Goal: Ask a question

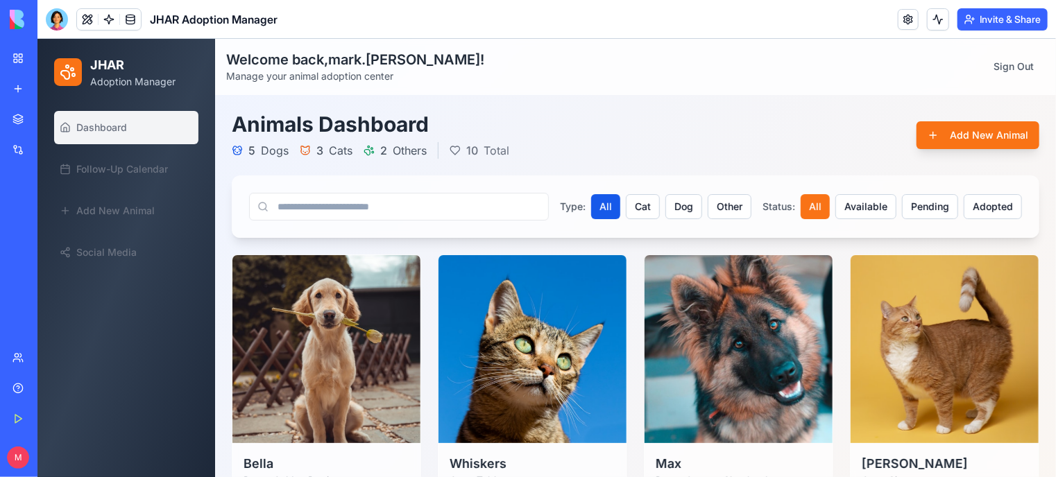
click at [28, 393] on link "Help" at bounding box center [31, 389] width 55 height 28
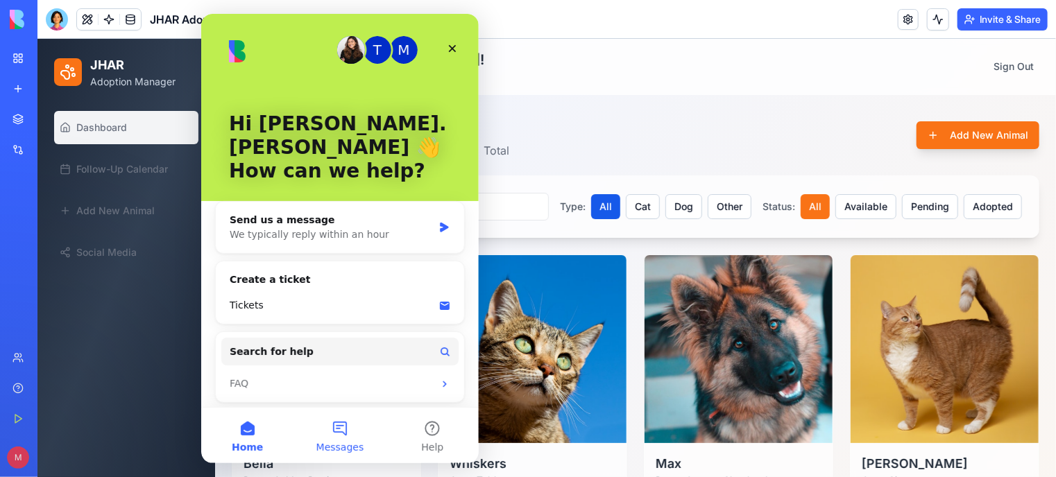
click at [338, 437] on button "Messages" at bounding box center [339, 435] width 92 height 55
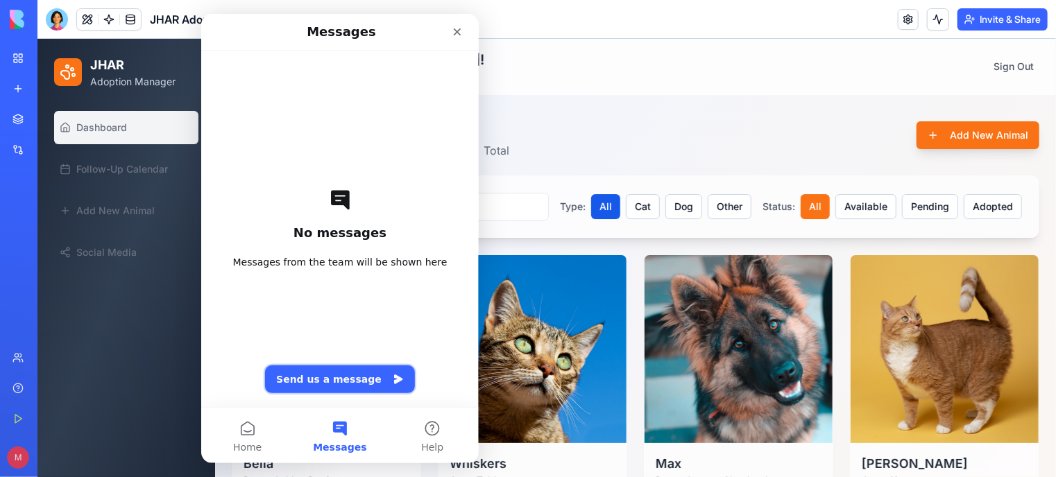
click at [350, 384] on button "Send us a message" at bounding box center [339, 380] width 150 height 28
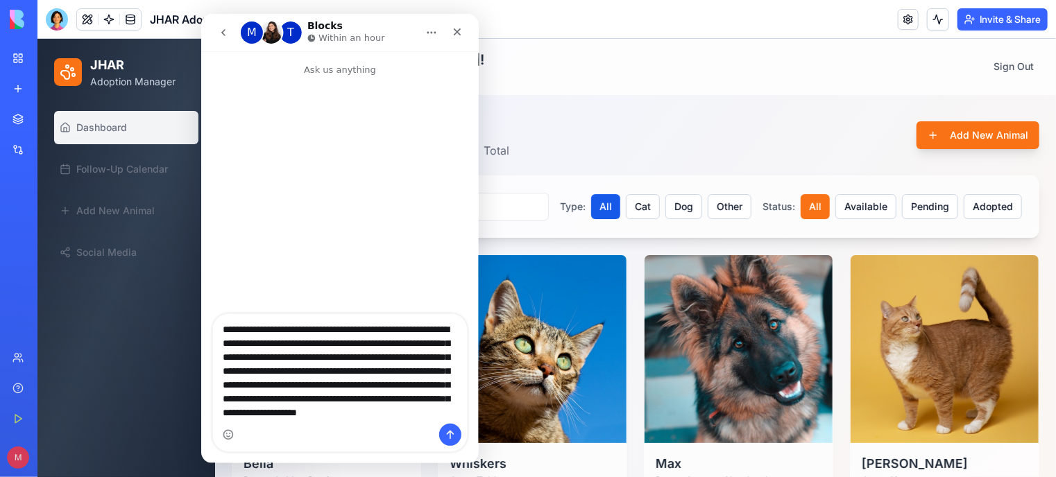
scroll to position [37, 0]
type textarea "**********"
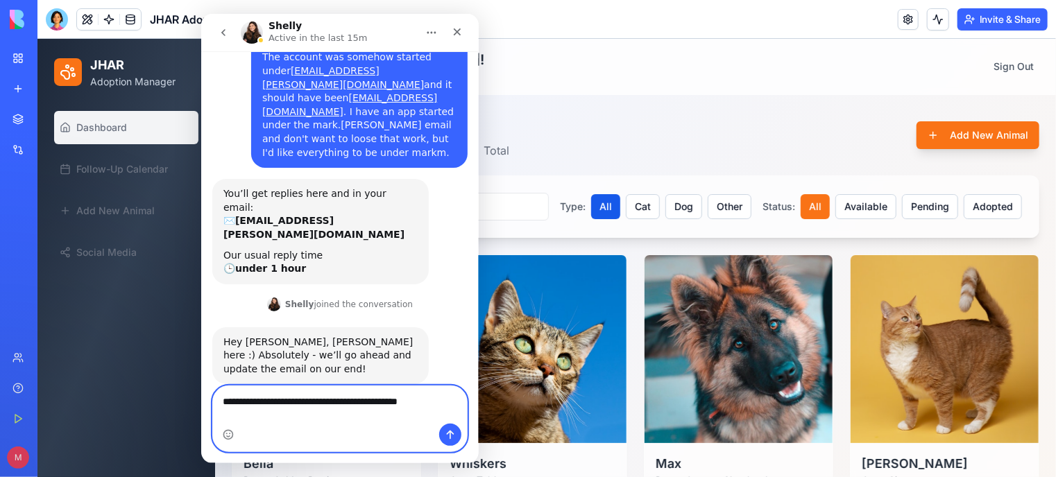
scroll to position [119, 0]
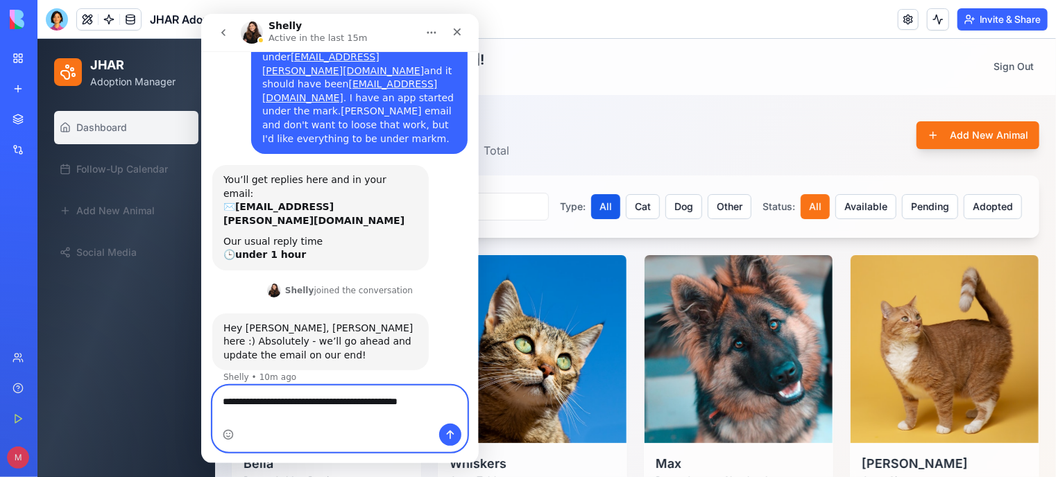
type textarea "**********"
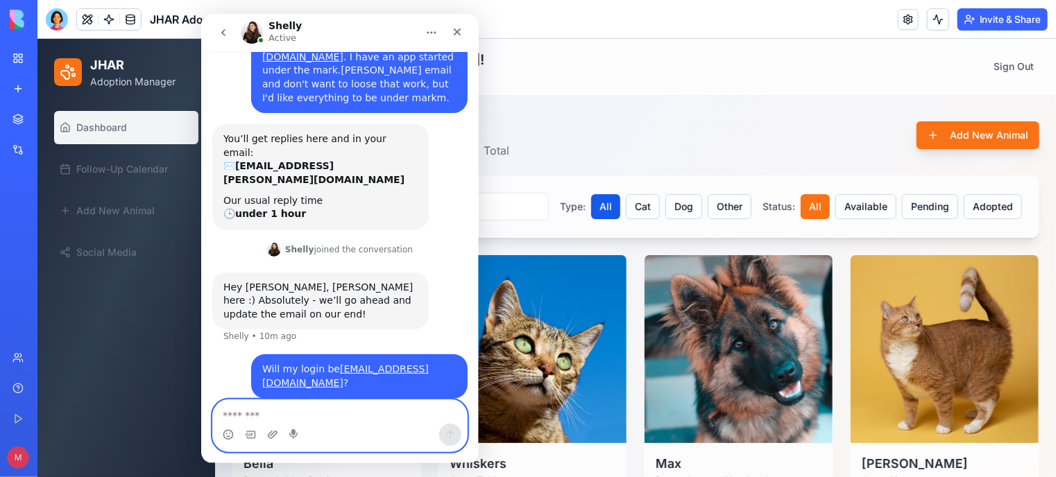
scroll to position [160, 0]
click at [319, 407] on textarea "Message…" at bounding box center [339, 412] width 254 height 24
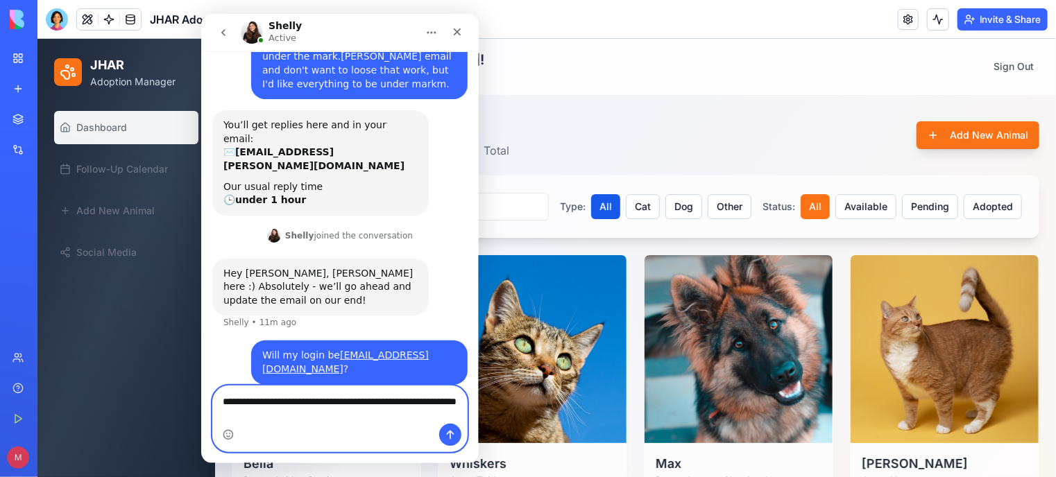
scroll to position [188, 0]
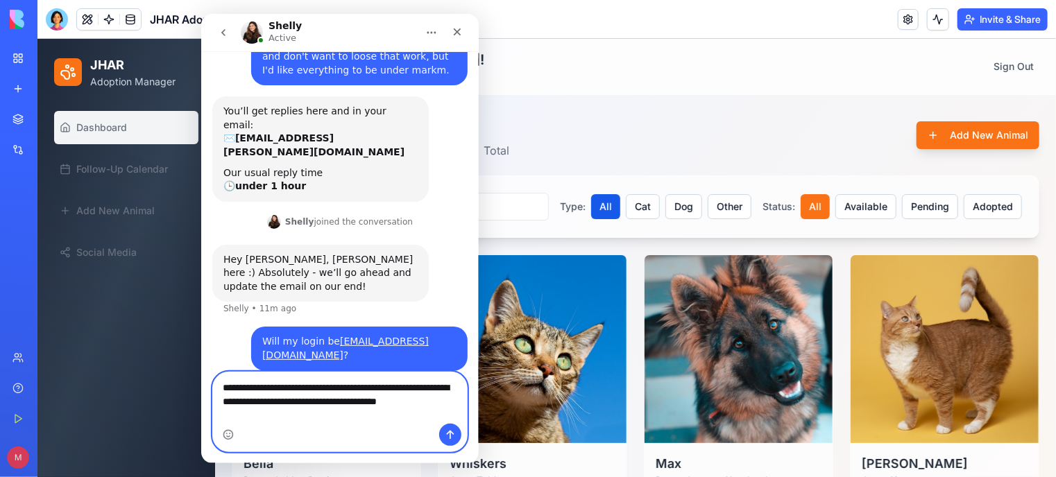
type textarea "**********"
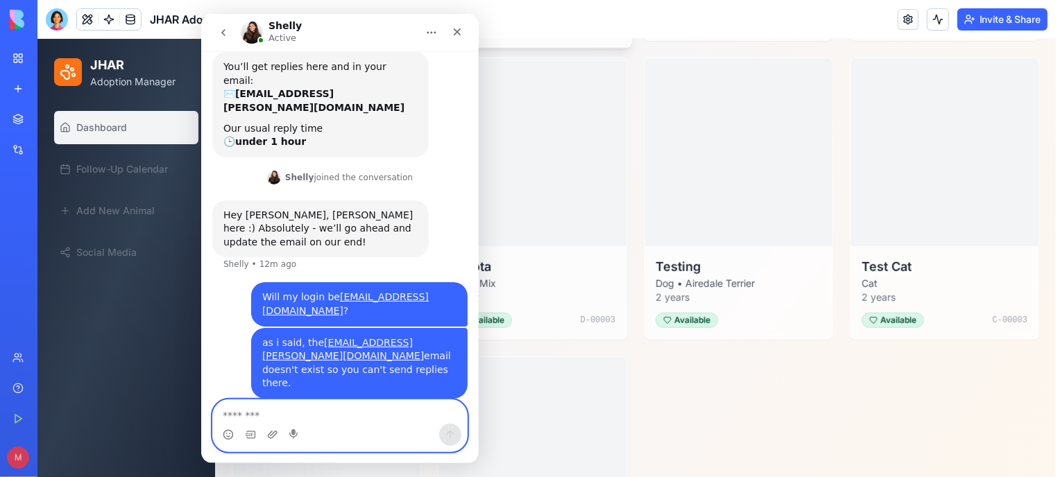
scroll to position [497, 0]
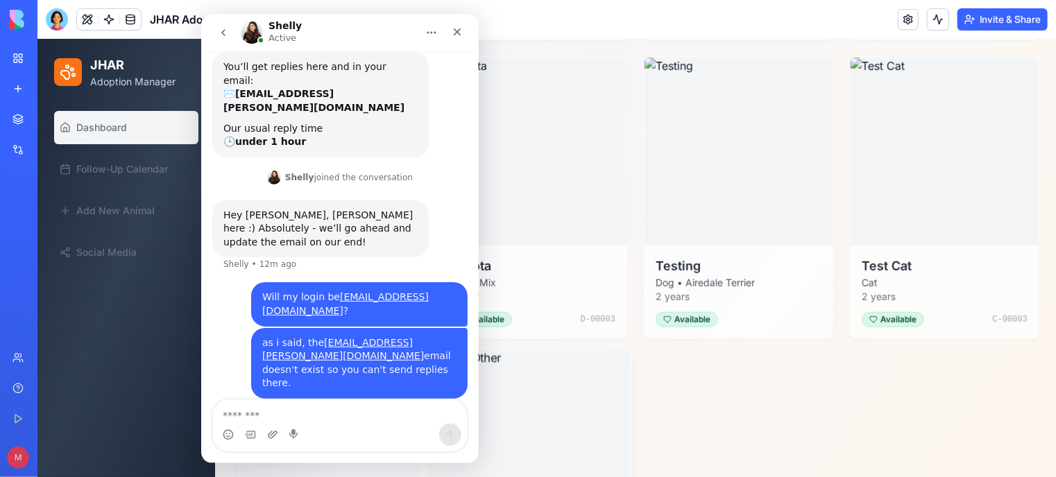
click at [563, 407] on img at bounding box center [532, 448] width 198 height 198
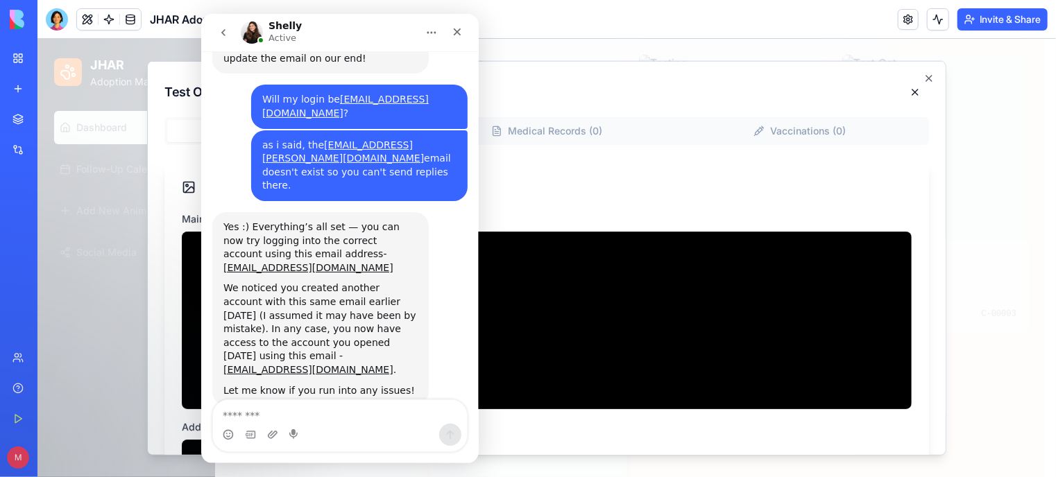
scroll to position [424, 0]
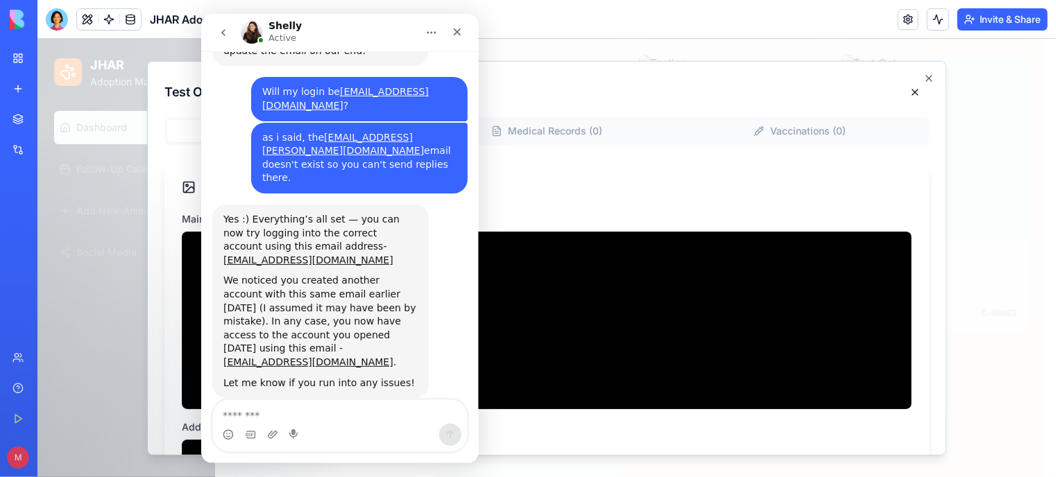
click at [388, 407] on textarea "Message…" at bounding box center [339, 412] width 254 height 24
click at [304, 410] on textarea "Message…" at bounding box center [339, 412] width 254 height 24
click at [243, 418] on textarea "Message…" at bounding box center [339, 412] width 254 height 24
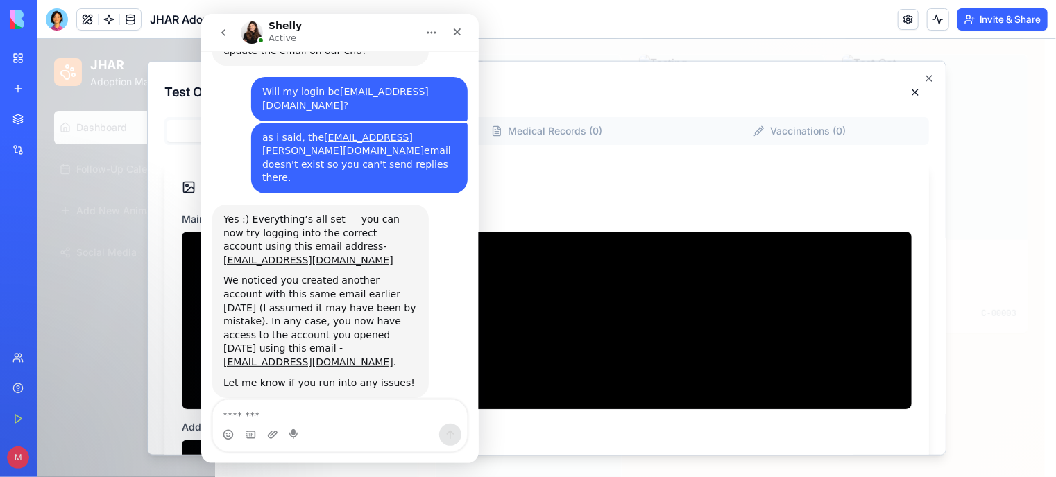
click at [254, 377] on div "Let me know if you run into any issues!" at bounding box center [320, 384] width 194 height 14
click at [251, 406] on textarea "Message…" at bounding box center [339, 412] width 254 height 24
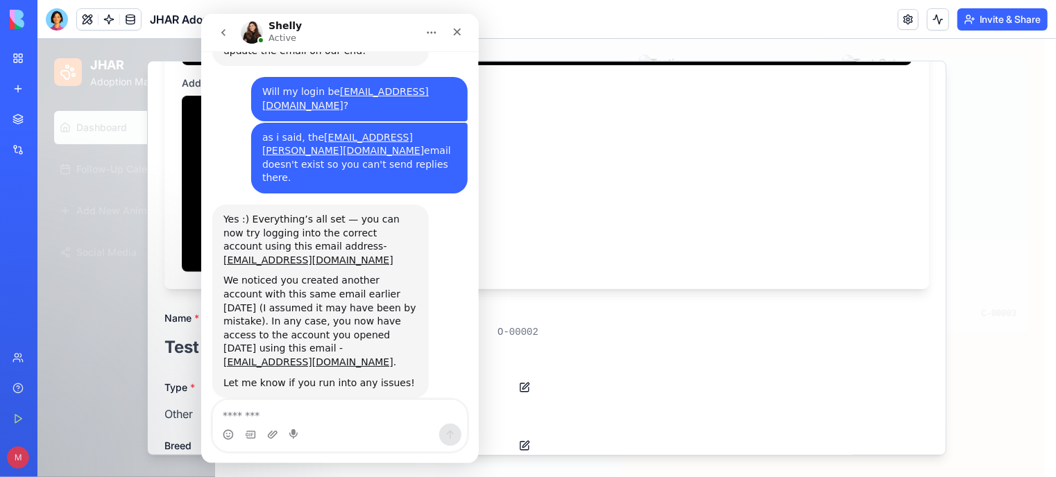
scroll to position [423, 0]
click at [249, 419] on textarea "Message…" at bounding box center [339, 412] width 254 height 24
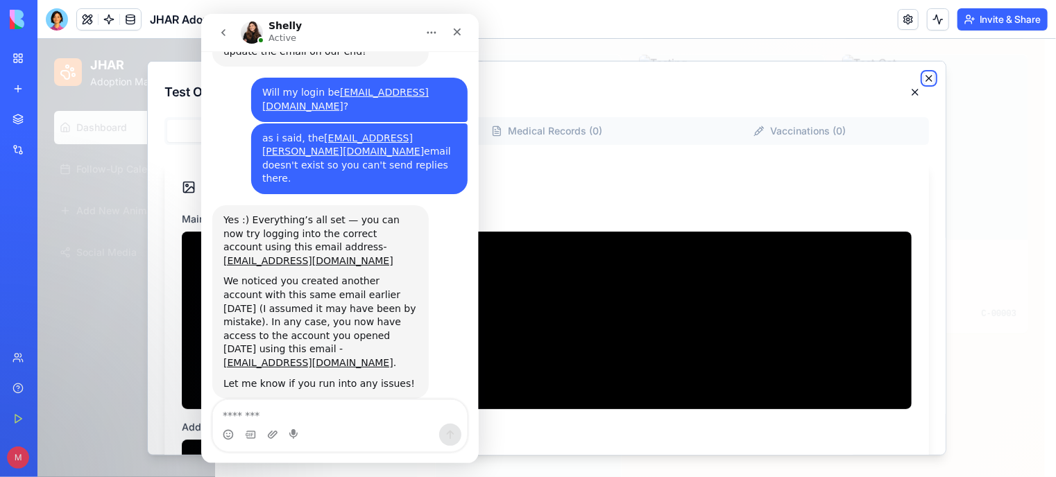
click at [922, 78] on icon "button" at bounding box center [927, 77] width 11 height 11
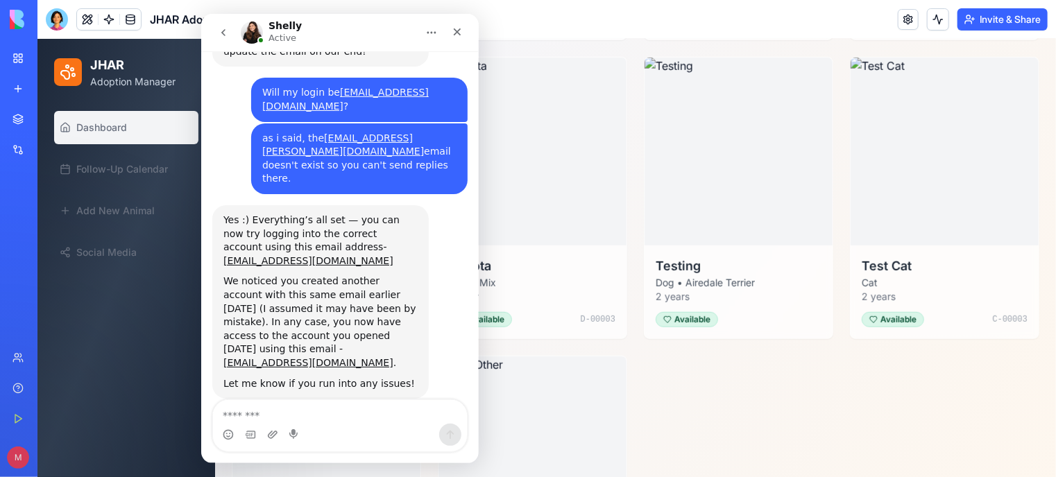
click at [918, 78] on img at bounding box center [944, 151] width 188 height 188
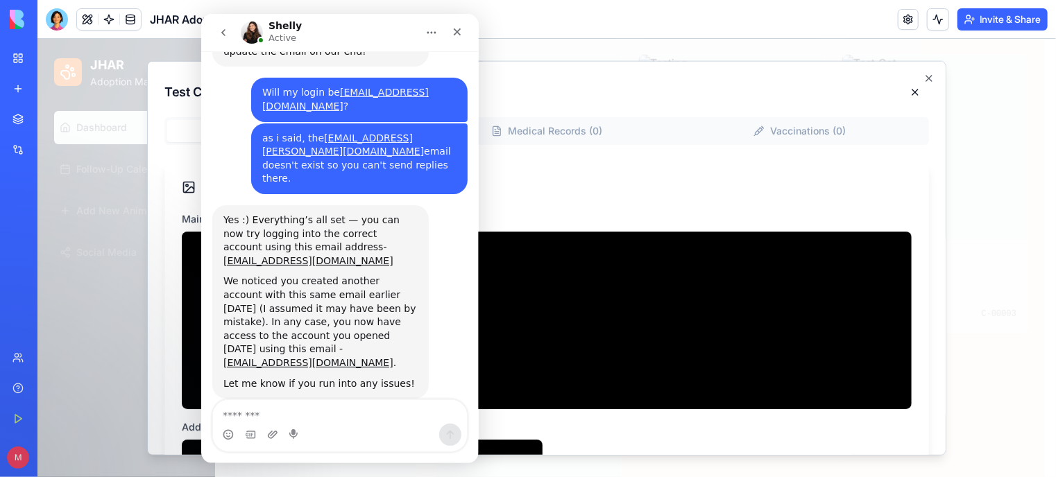
click at [296, 412] on textarea "Message…" at bounding box center [339, 412] width 254 height 24
click at [291, 416] on textarea "Message…" at bounding box center [339, 412] width 254 height 24
click at [290, 416] on textarea "Message…" at bounding box center [339, 412] width 254 height 24
click at [925, 75] on icon "button" at bounding box center [928, 78] width 6 height 6
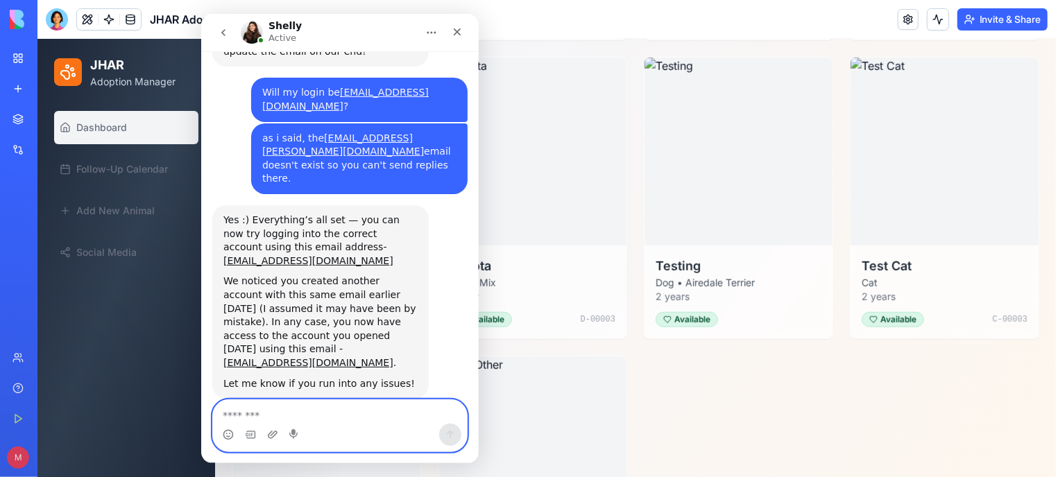
click at [260, 411] on textarea "Message…" at bounding box center [339, 412] width 254 height 24
type textarea "*"
click at [294, 407] on textarea "Message…" at bounding box center [339, 412] width 254 height 24
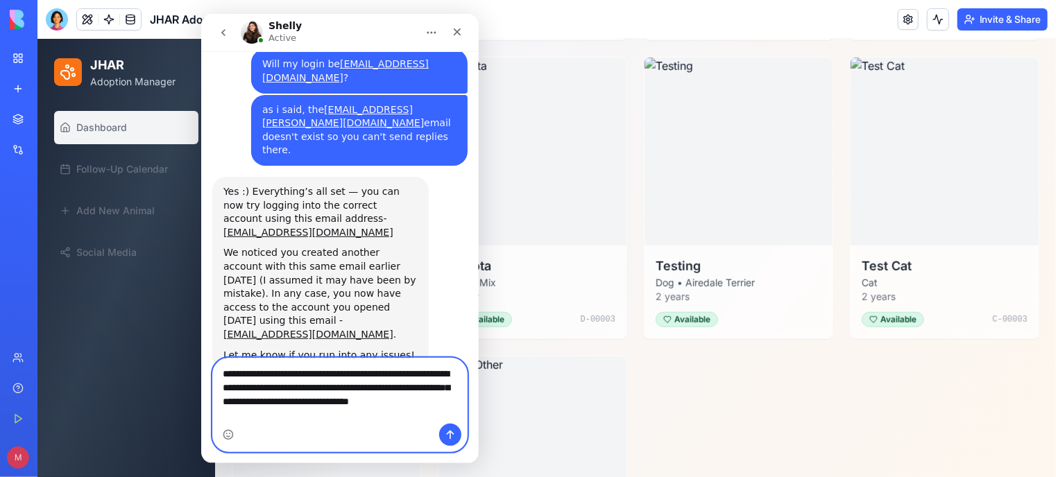
scroll to position [465, 0]
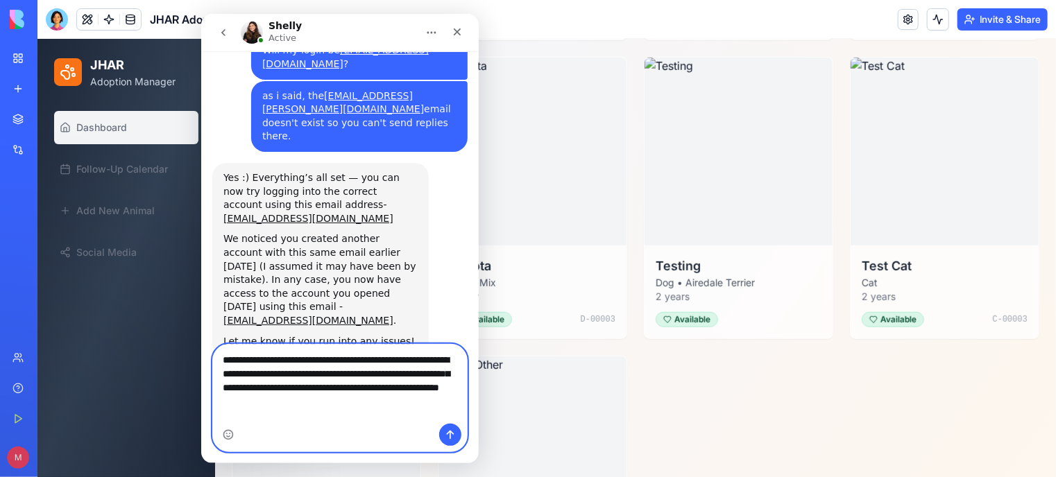
type textarea "**********"
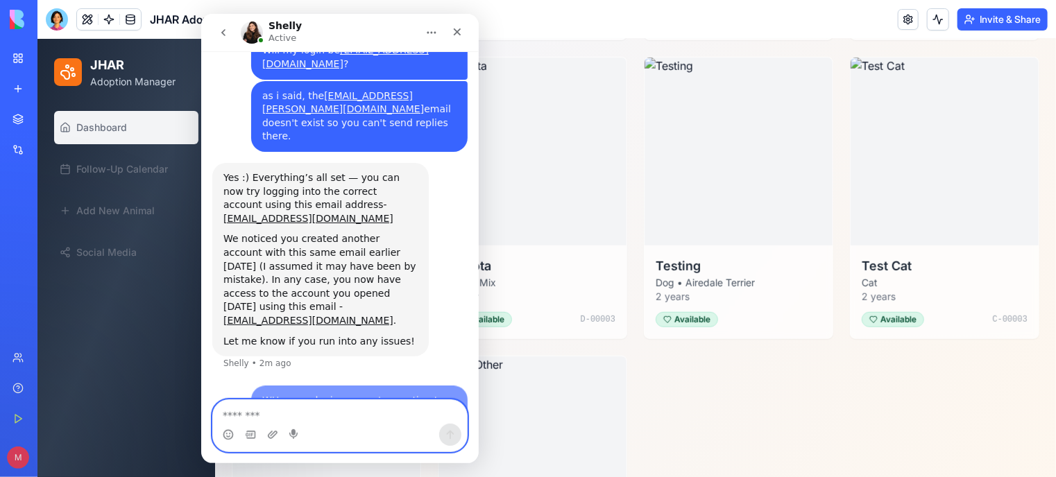
scroll to position [519, 0]
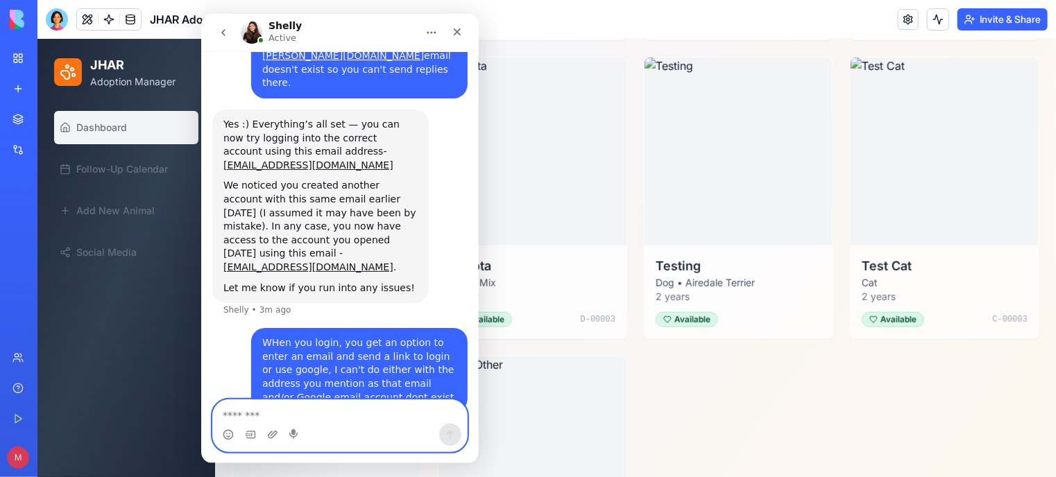
click at [311, 416] on textarea "Message…" at bounding box center [339, 412] width 254 height 24
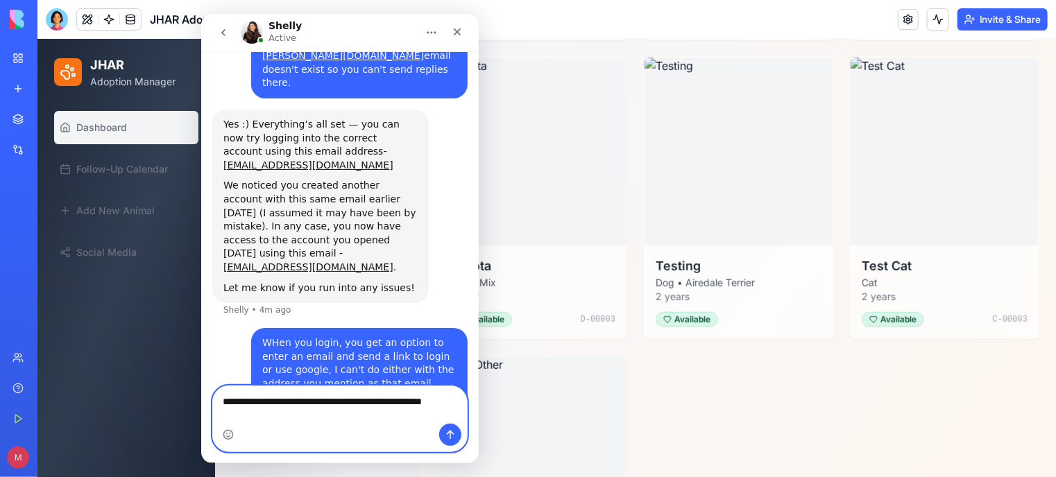
scroll to position [533, 0]
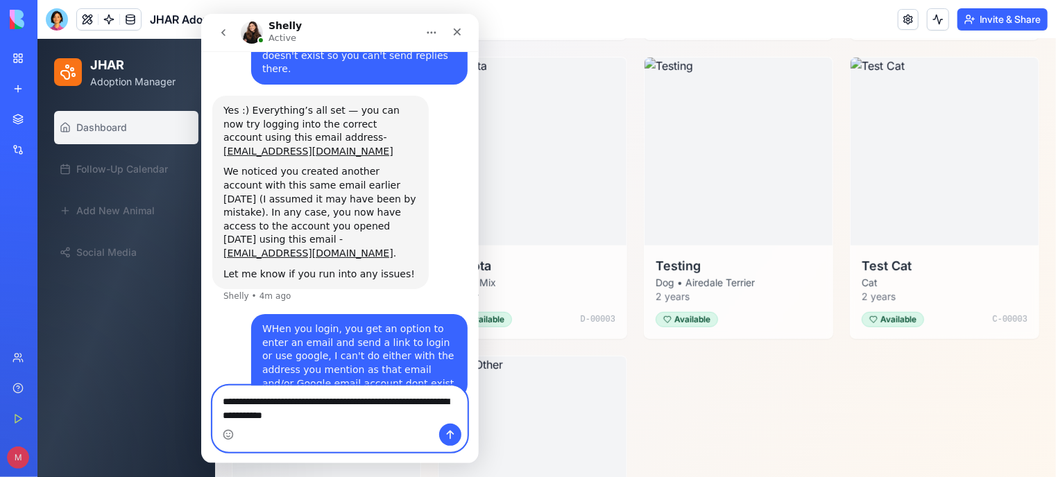
type textarea "**********"
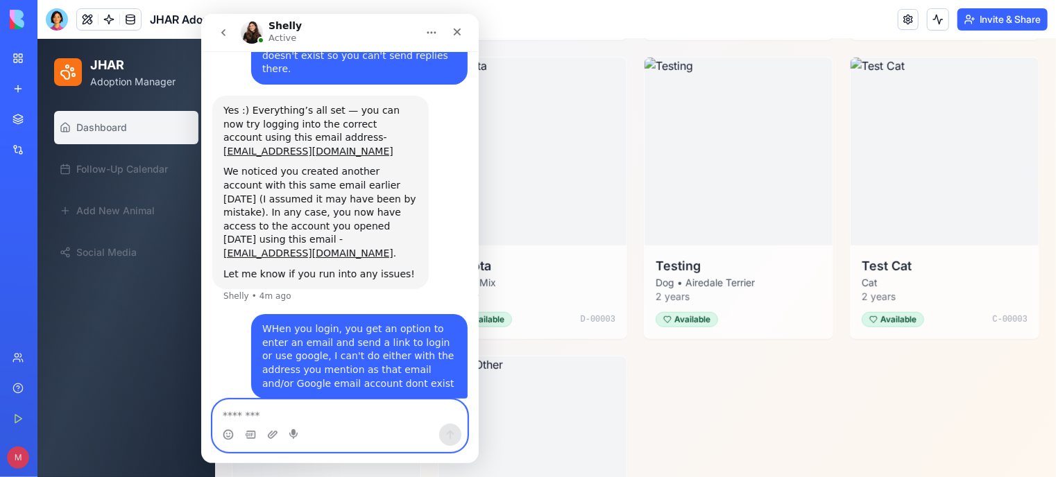
scroll to position [565, 0]
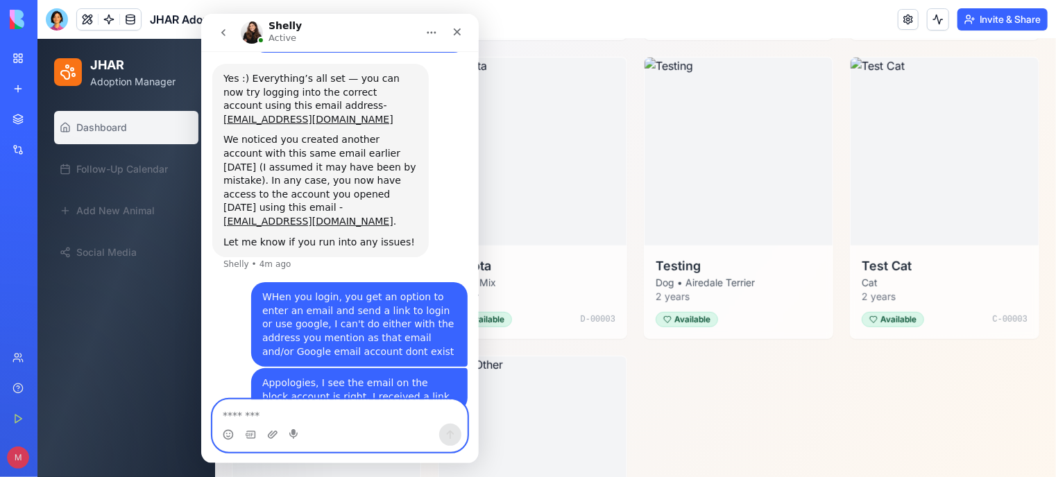
click at [235, 415] on textarea "Message…" at bounding box center [339, 412] width 254 height 24
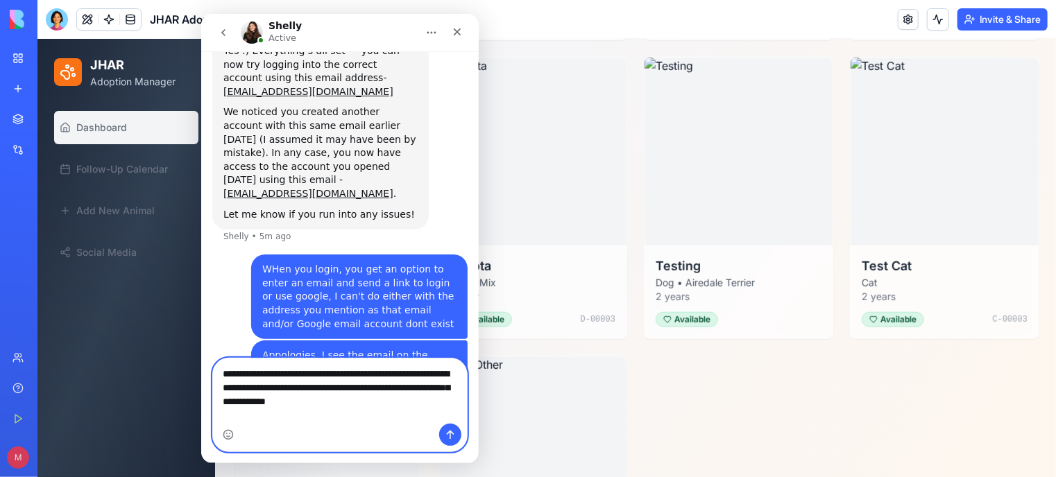
scroll to position [606, 0]
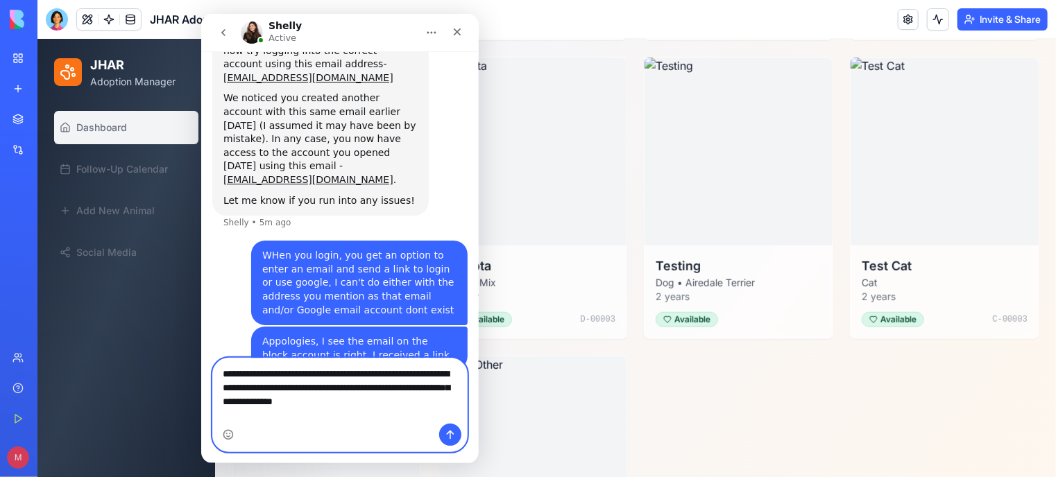
type textarea "**********"
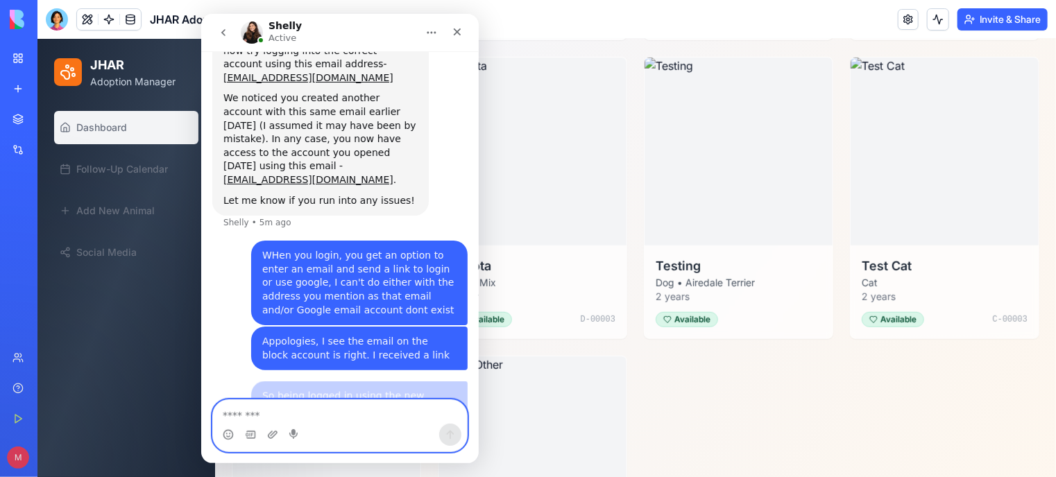
scroll to position [637, 0]
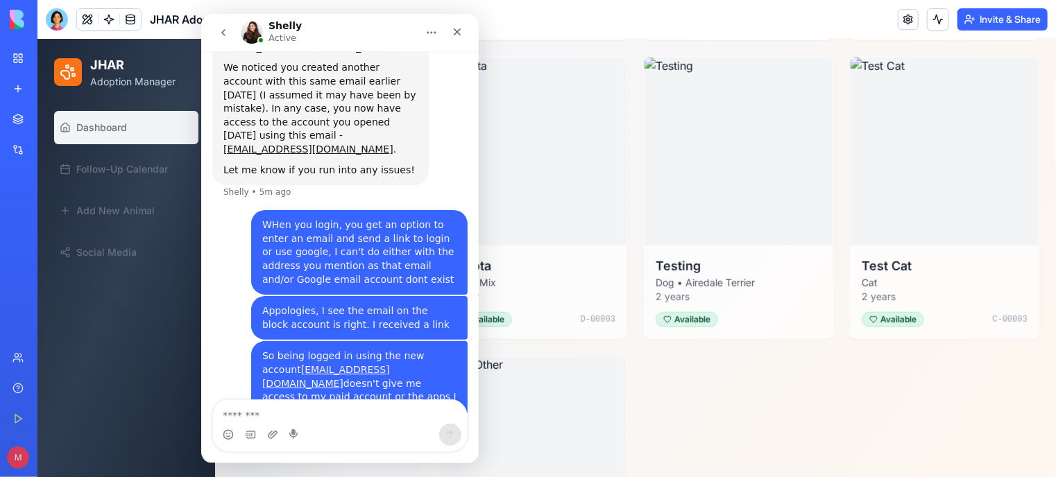
click at [12, 458] on html "BETA My Workspace New app Marketplace Integrations Recent Construction Manager …" at bounding box center [528, 238] width 1056 height 477
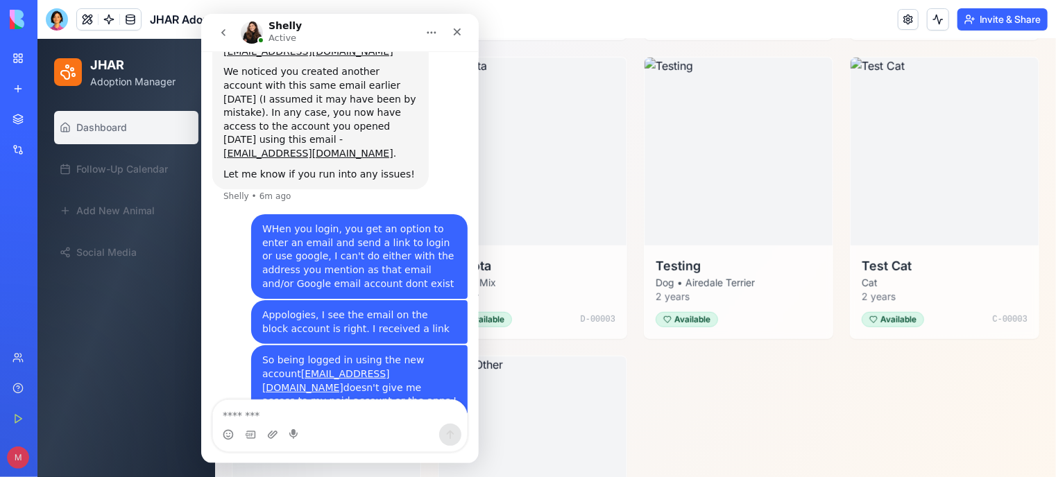
scroll to position [633, 0]
click at [255, 31] on img "Intercom messenger" at bounding box center [251, 33] width 22 height 22
click at [433, 30] on icon "Home" at bounding box center [430, 32] width 11 height 11
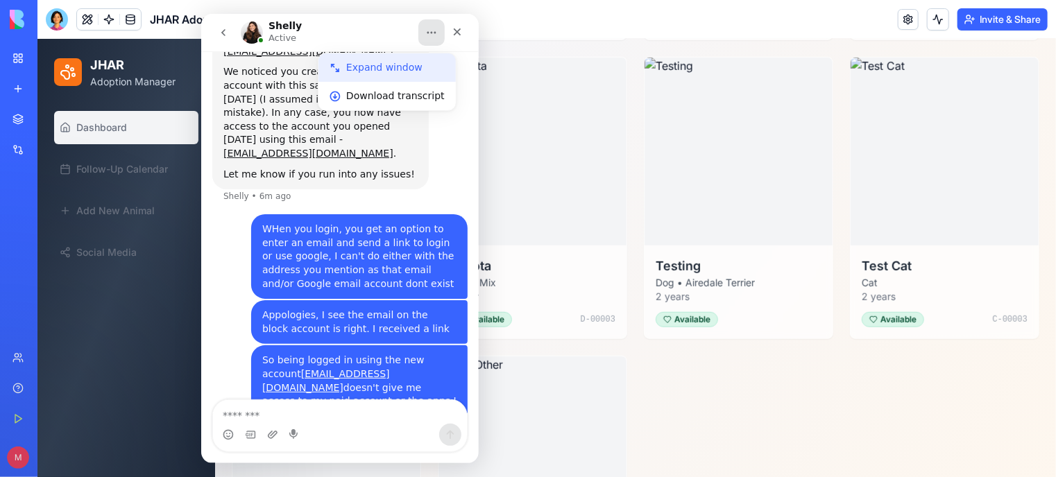
click at [387, 65] on div "Expand window" at bounding box center [394, 67] width 98 height 15
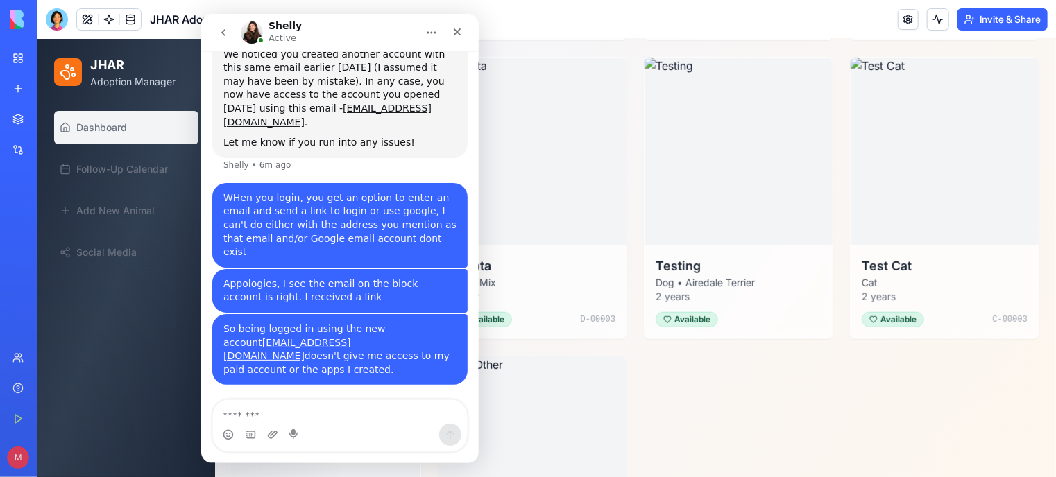
scroll to position [406, 0]
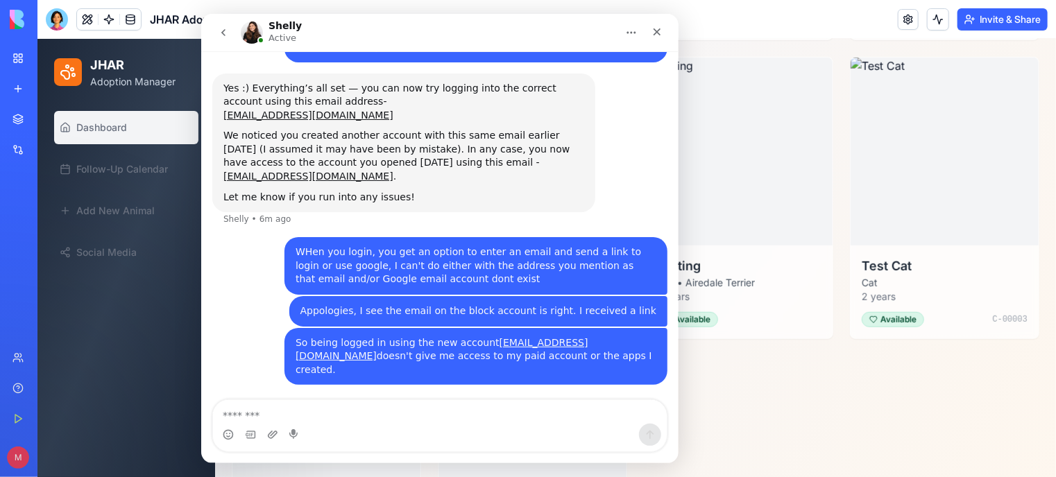
click at [631, 34] on icon "Home" at bounding box center [630, 32] width 11 height 11
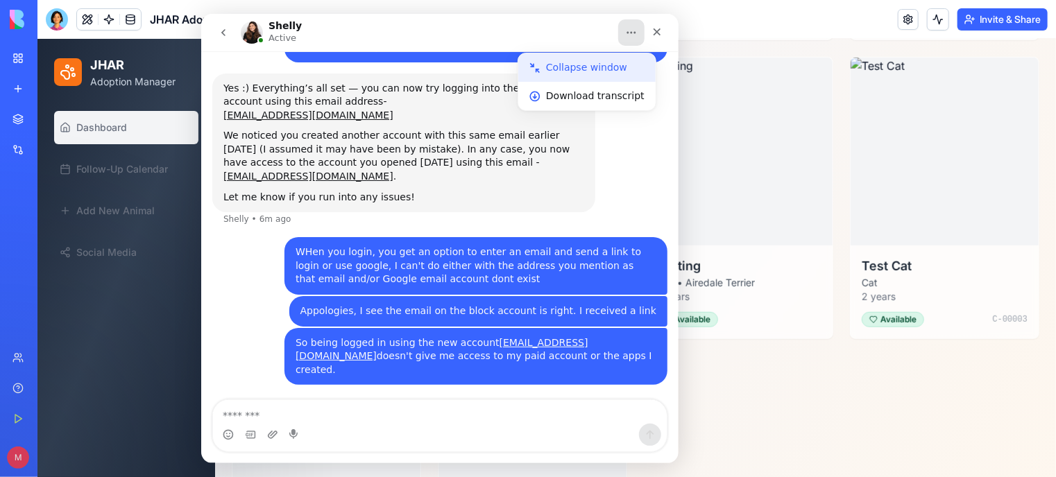
click at [596, 67] on div "Collapse window" at bounding box center [594, 67] width 98 height 15
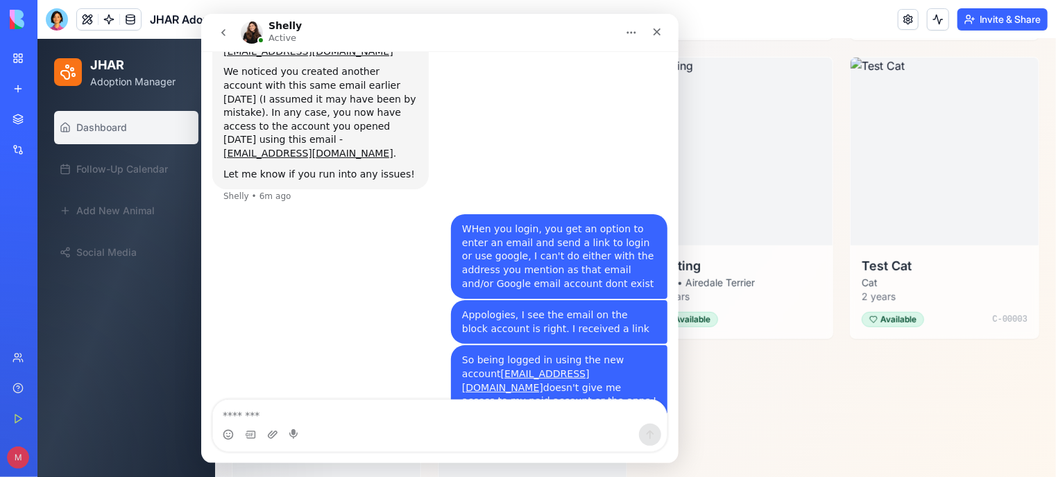
scroll to position [637, 0]
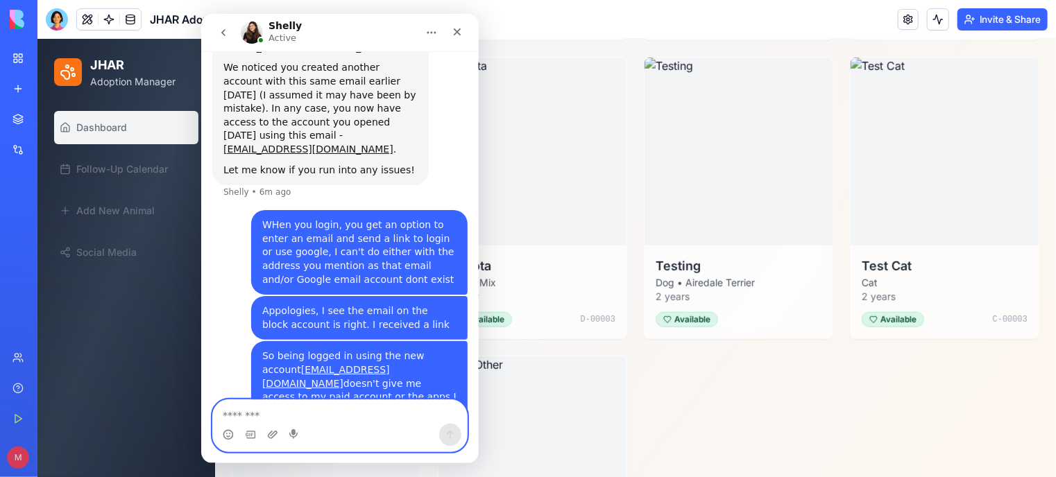
click at [277, 416] on textarea "Message…" at bounding box center [339, 412] width 254 height 24
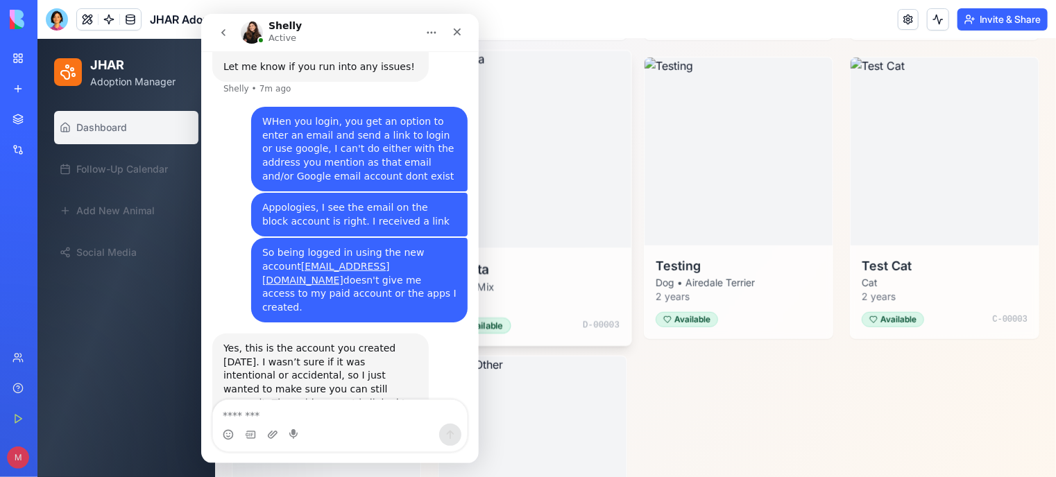
scroll to position [760, 0]
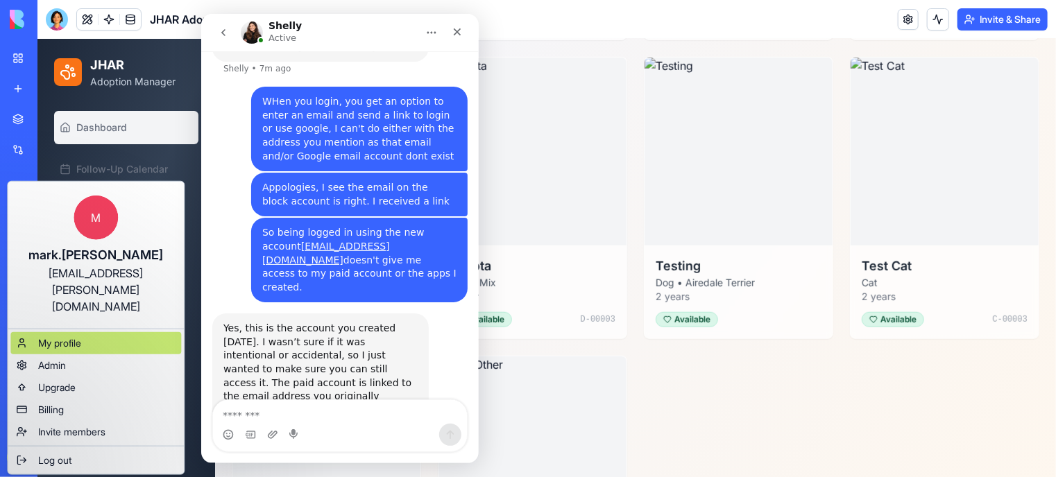
click at [73, 336] on span "My profile" at bounding box center [59, 343] width 43 height 14
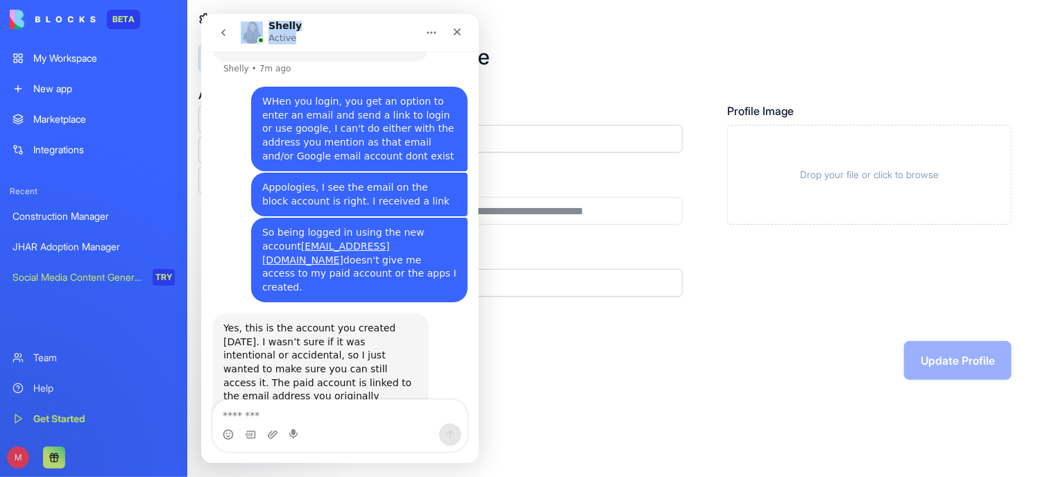
drag, startPoint x: 367, startPoint y: 28, endPoint x: 213, endPoint y: 28, distance: 154.0
click at [213, 28] on div "[PERSON_NAME] Active" at bounding box center [338, 32] width 259 height 26
click at [559, 332] on form "**********" at bounding box center [704, 241] width 613 height 277
click at [218, 31] on icon "go back" at bounding box center [222, 32] width 11 height 11
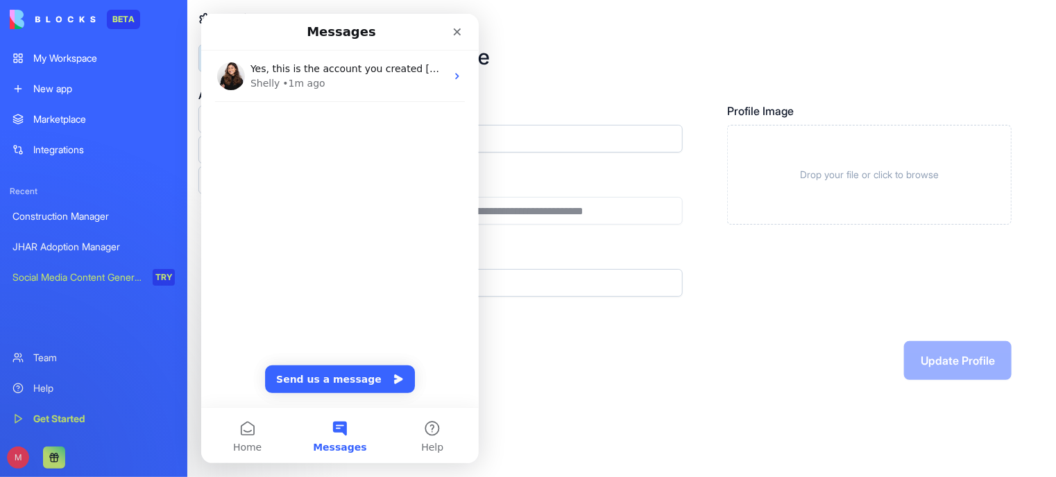
click at [711, 411] on div "**********" at bounding box center [705, 212] width 702 height 424
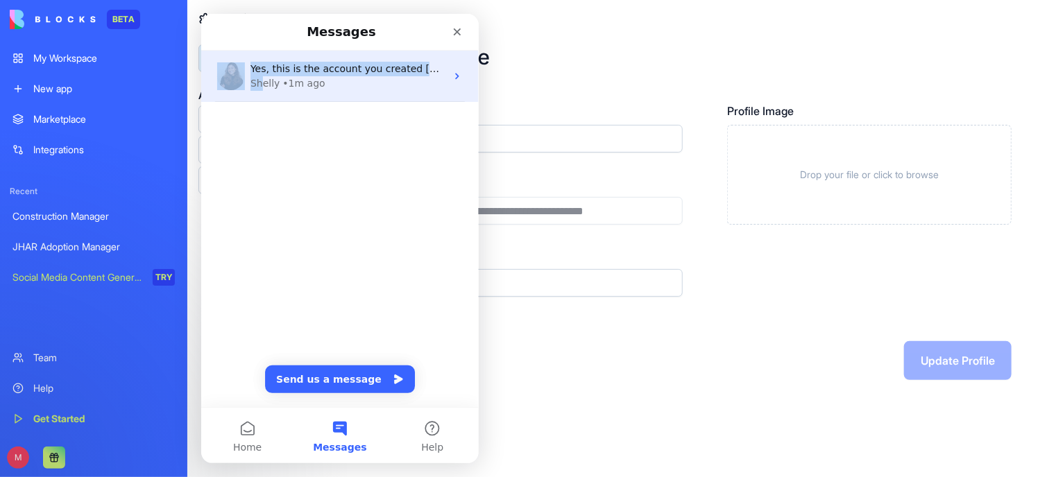
drag, startPoint x: 381, startPoint y: 28, endPoint x: 260, endPoint y: 93, distance: 137.8
click at [260, 93] on div "Messages Yes, this is the account you created [DATE]. I wasn’t sure if it was i…" at bounding box center [338, 210] width 277 height 393
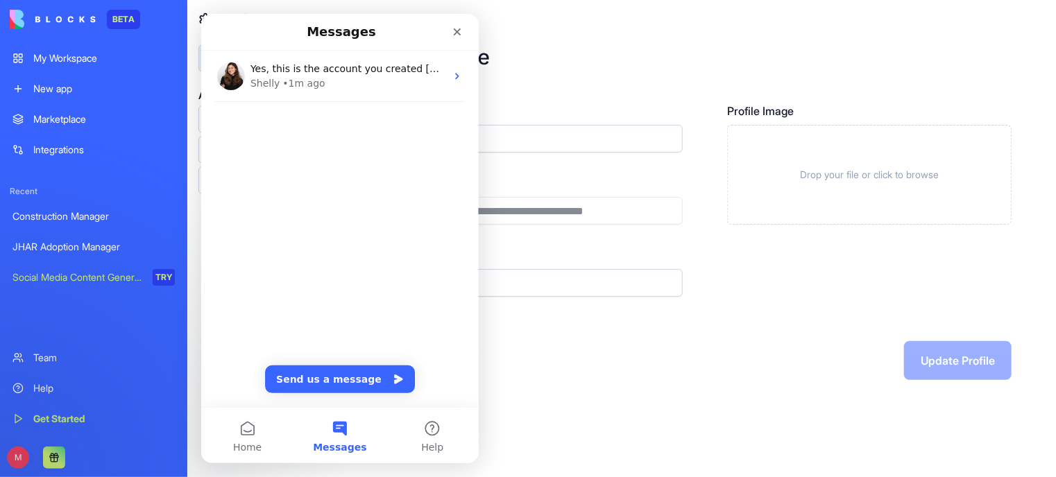
click at [344, 182] on div "Yes, this is the account you created [DATE]. I wasn’t sure if it was intentiona…" at bounding box center [338, 229] width 277 height 356
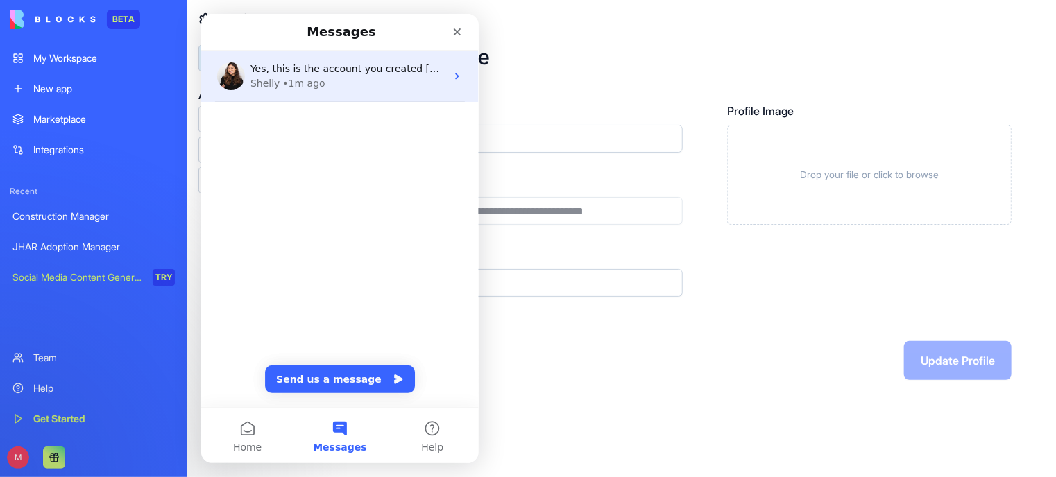
click at [451, 74] on icon "Intercom messenger" at bounding box center [456, 76] width 11 height 11
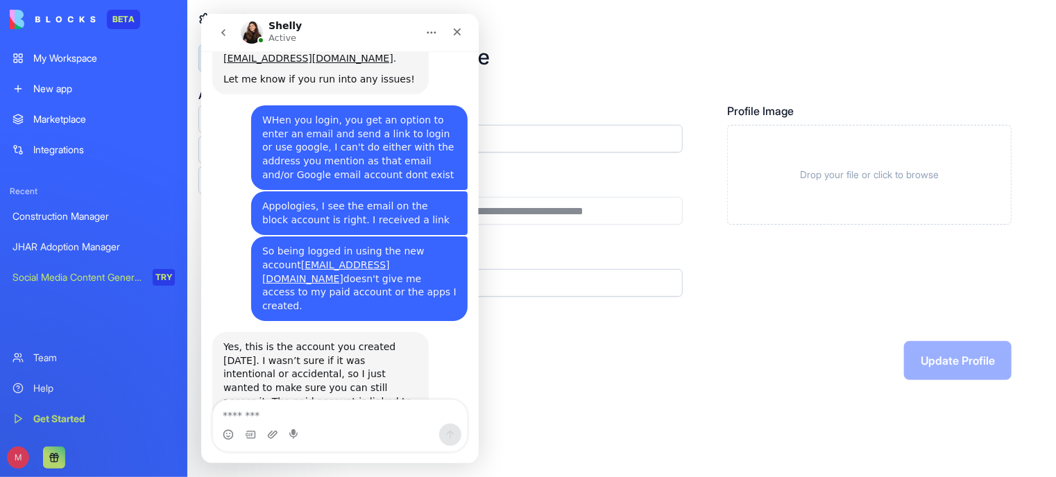
scroll to position [746, 0]
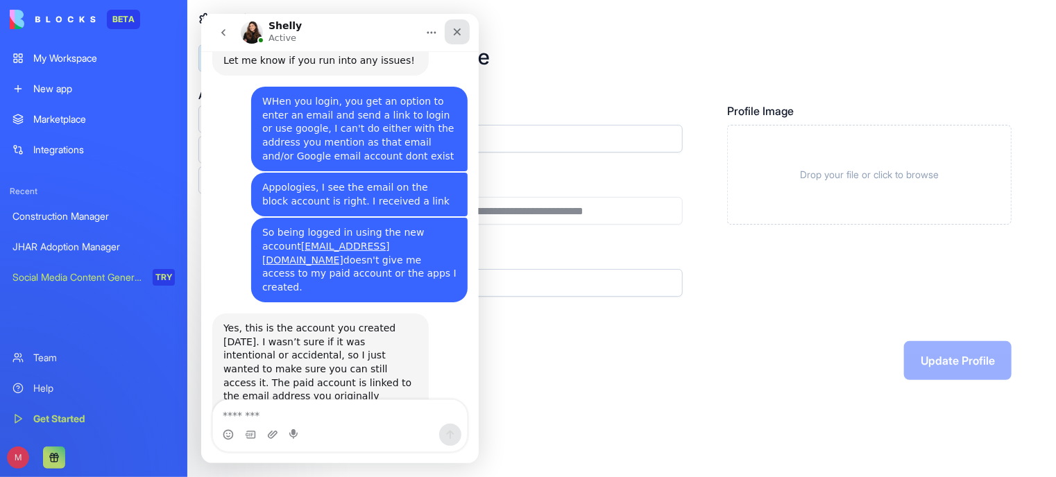
click at [460, 25] on div "Close" at bounding box center [456, 31] width 25 height 25
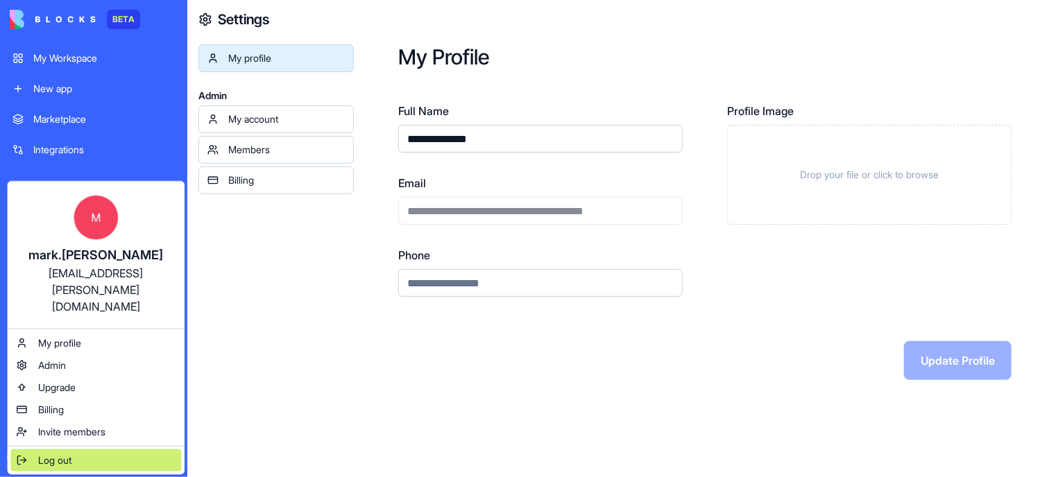
click at [65, 454] on span "Log out" at bounding box center [54, 461] width 33 height 14
